Goal: Task Accomplishment & Management: Complete application form

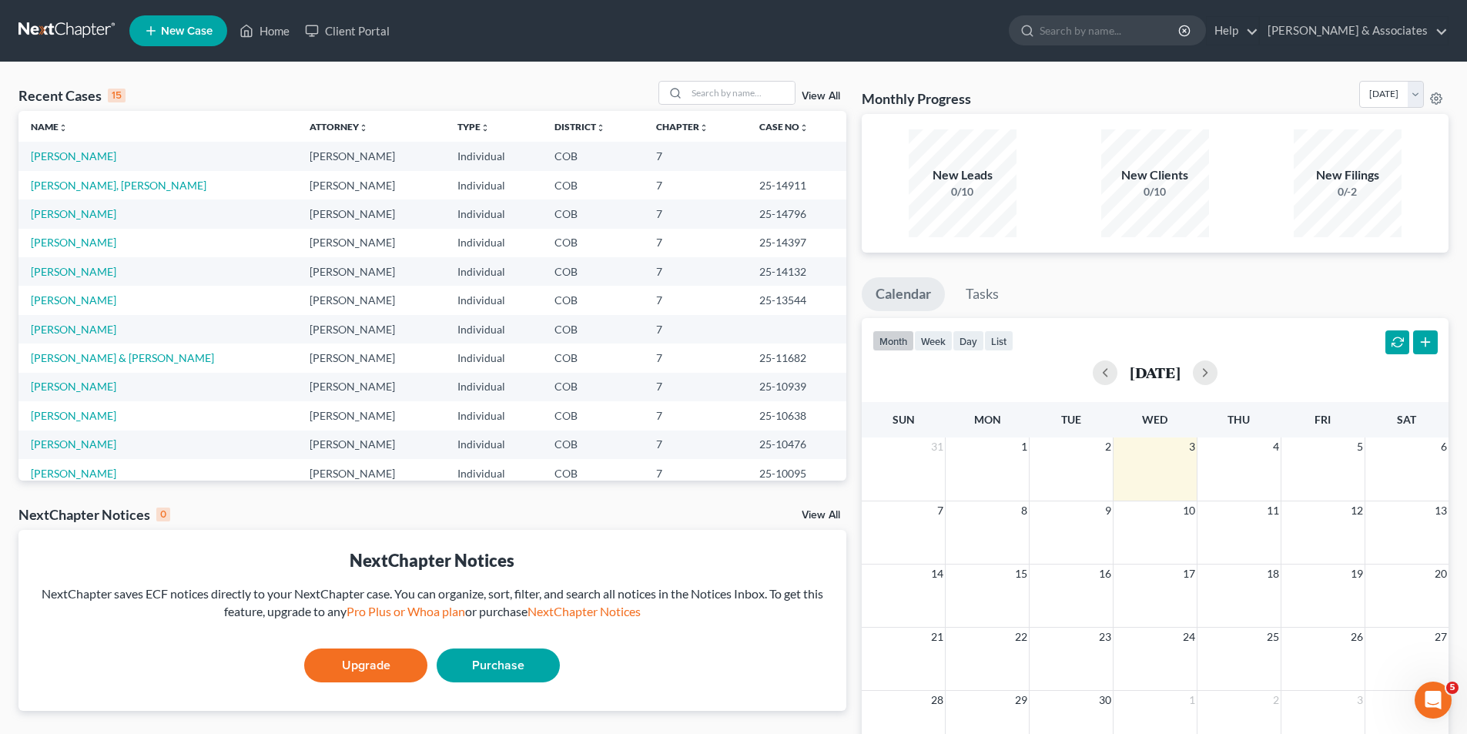
click at [198, 28] on span "New Case" at bounding box center [187, 31] width 52 height 12
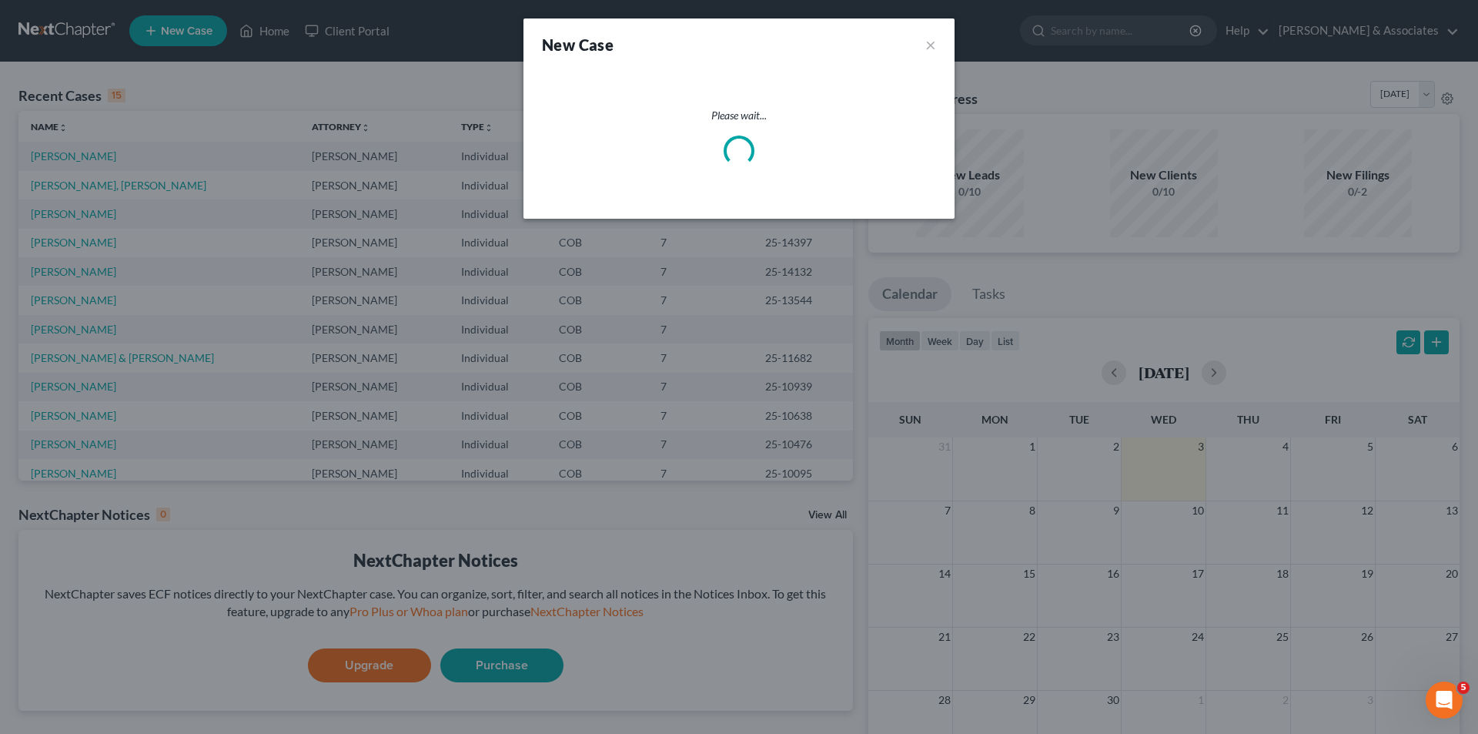
select select "11"
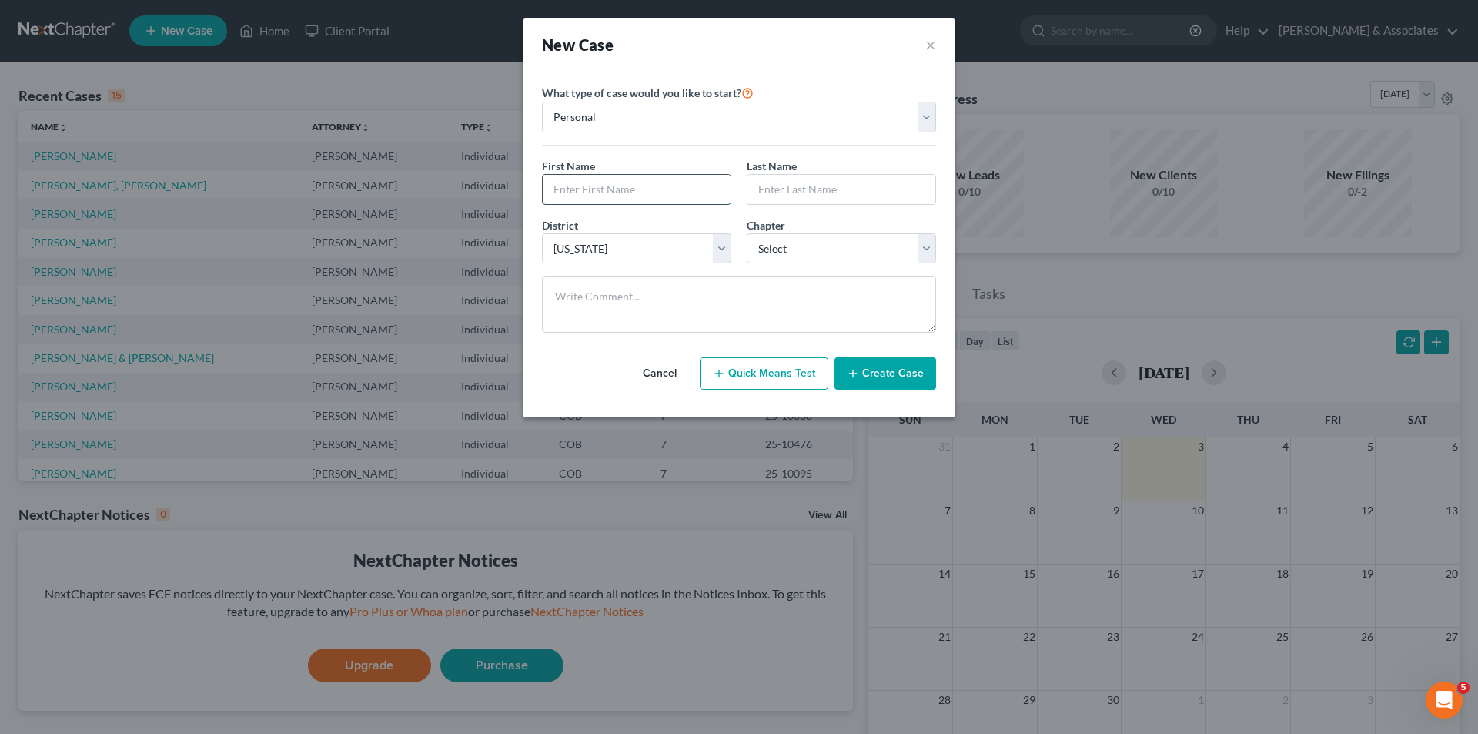
click at [564, 196] on input "text" at bounding box center [637, 189] width 188 height 29
type input "[PERSON_NAME]"
click at [771, 197] on input "text" at bounding box center [842, 189] width 188 height 29
type input "[PERSON_NAME]"
click at [929, 246] on select "Select 7 11 12 13" at bounding box center [841, 248] width 189 height 31
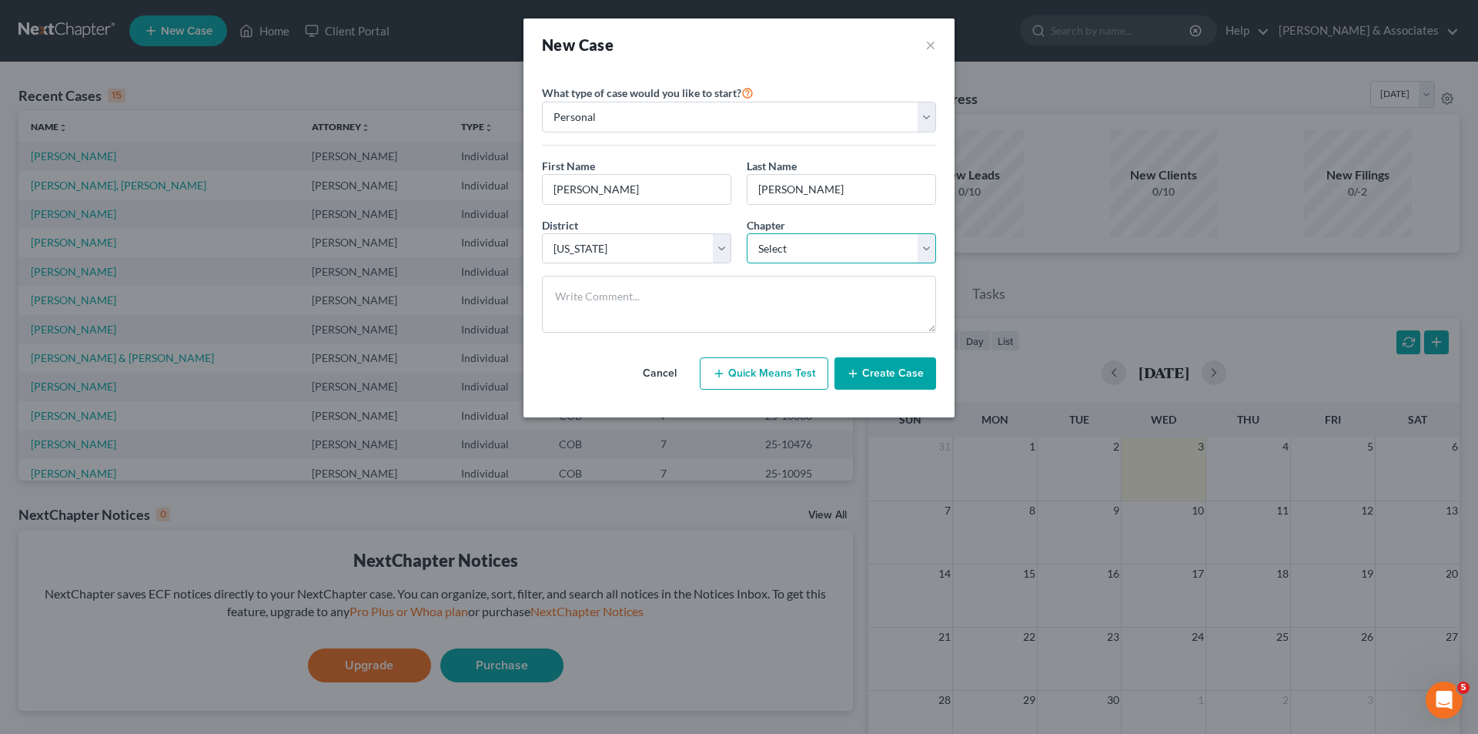
select select "0"
click at [747, 233] on select "Select 7 11 12 13" at bounding box center [841, 248] width 189 height 31
click at [885, 379] on button "Create Case" at bounding box center [886, 373] width 102 height 32
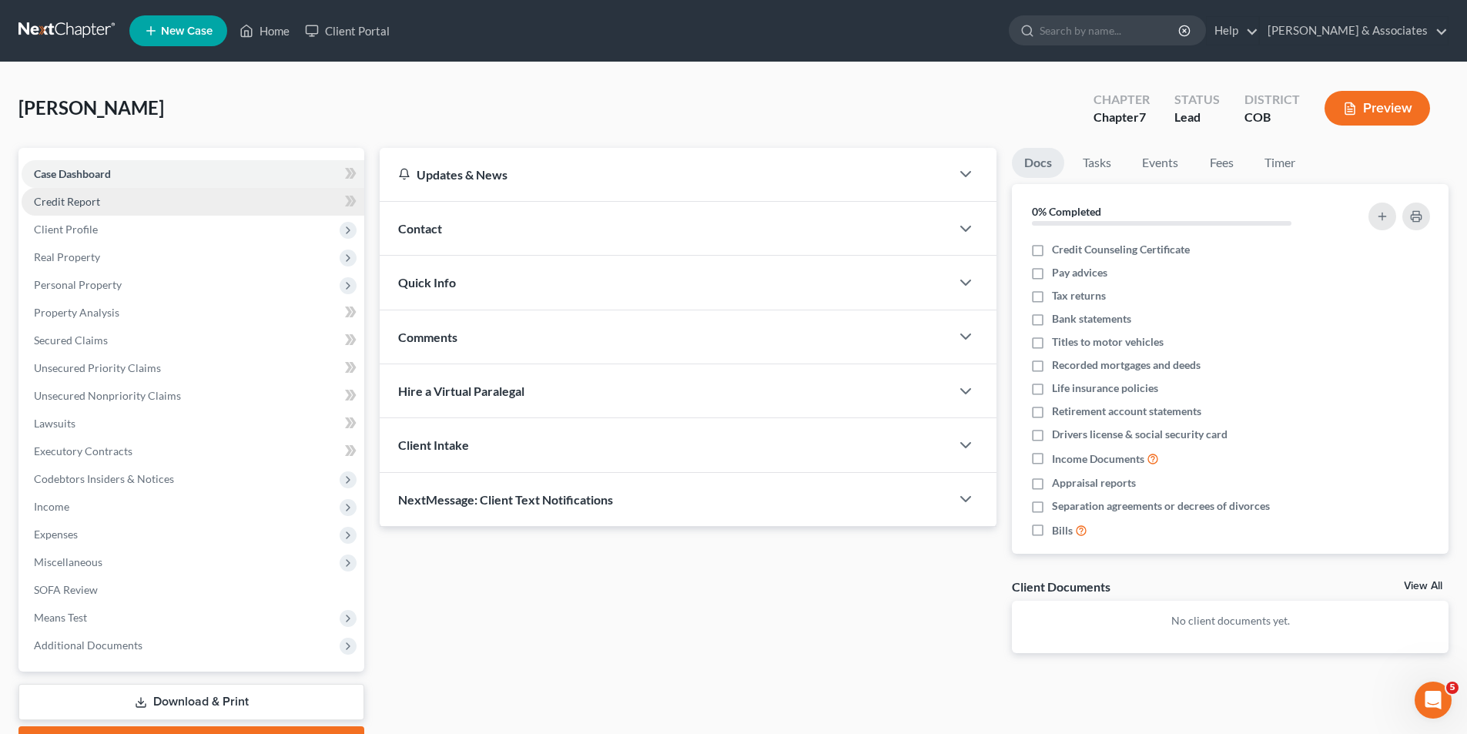
click at [104, 202] on link "Credit Report" at bounding box center [193, 202] width 343 height 28
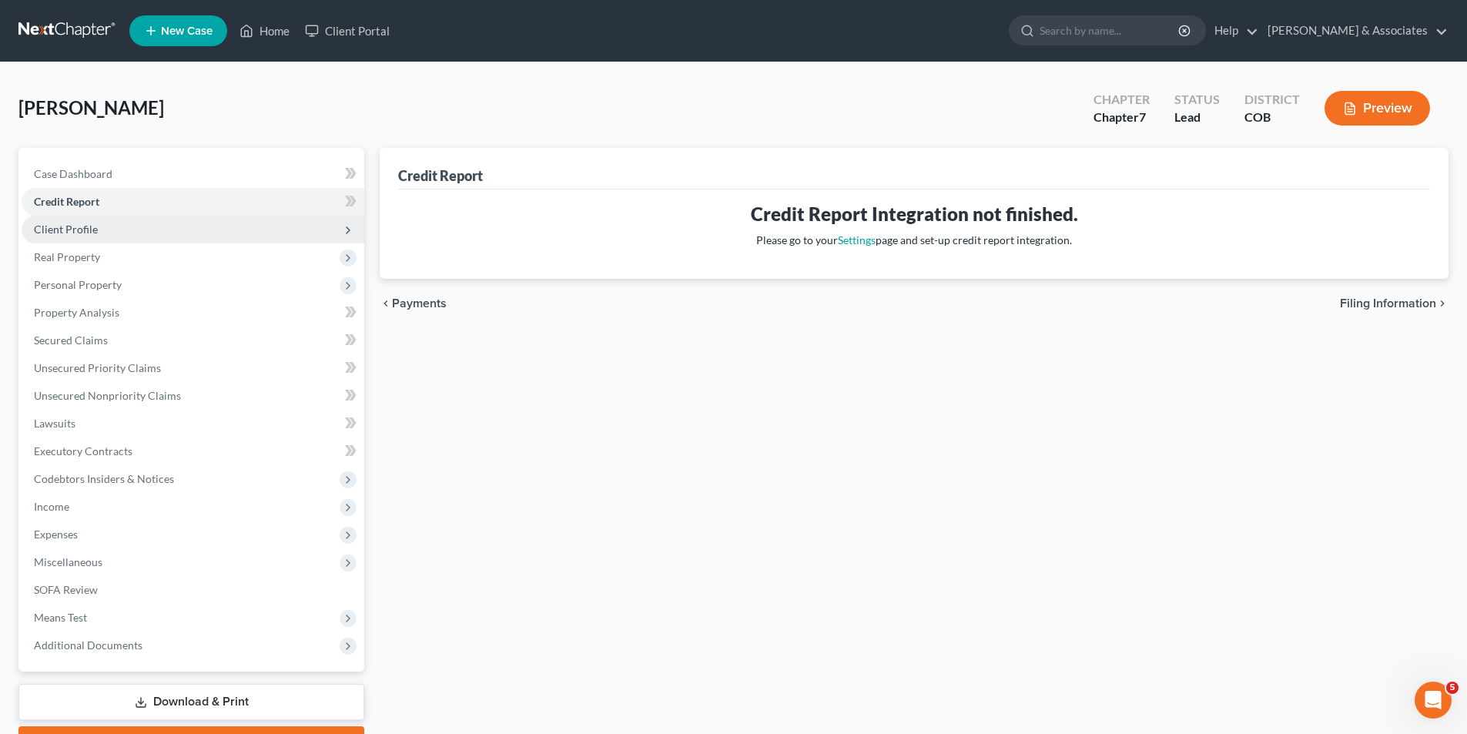
click at [103, 223] on span "Client Profile" at bounding box center [193, 230] width 343 height 28
